Goal: Feedback & Contribution: Contribute content

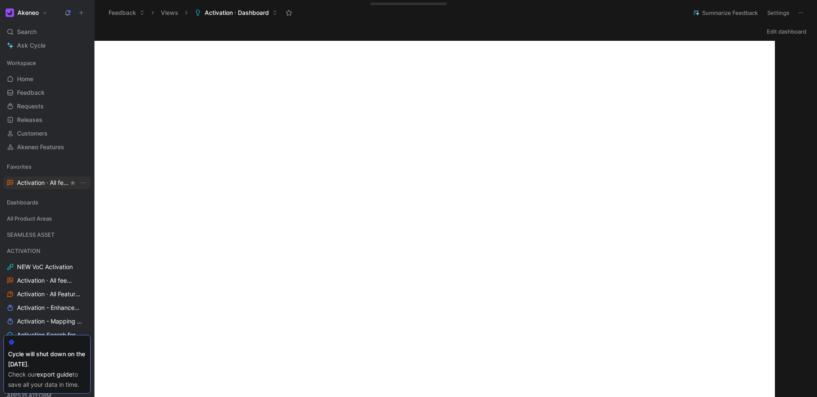
click at [48, 185] on span "Activation · All feedback ACTIVATION" at bounding box center [42, 183] width 51 height 9
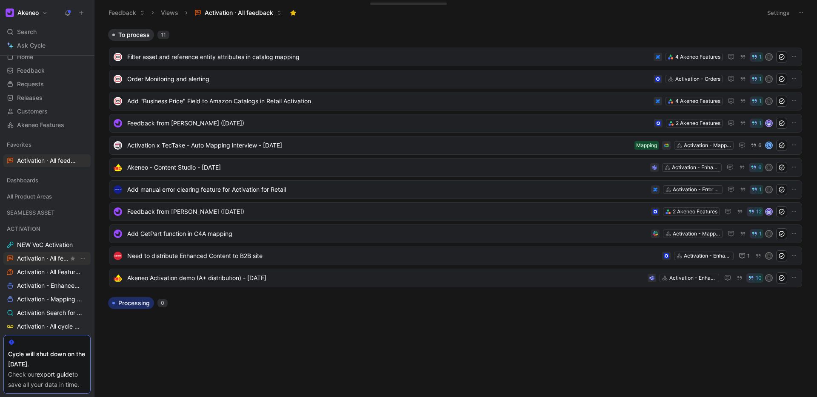
scroll to position [26, 0]
click at [42, 273] on span "Activation · All Feature Requests" at bounding box center [48, 269] width 62 height 9
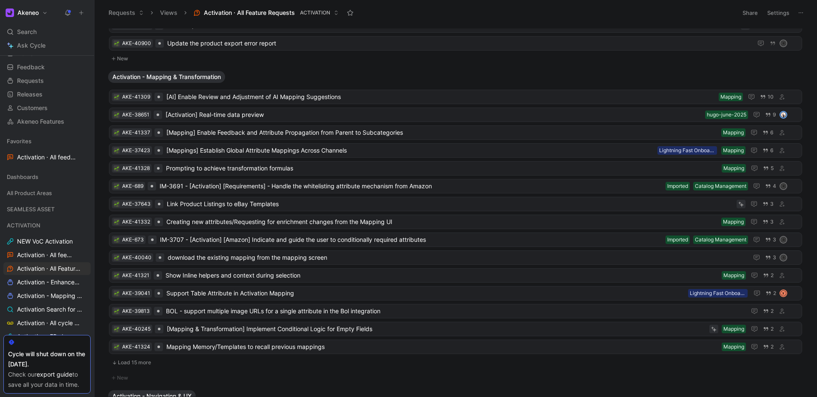
scroll to position [752, 0]
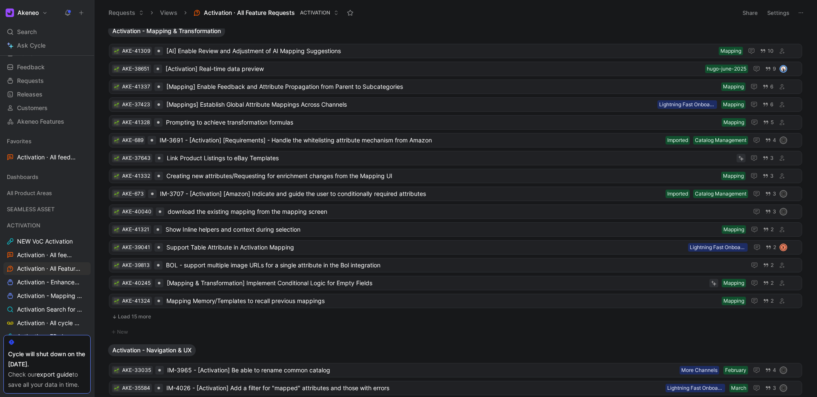
click at [326, 36] on div "Activation - Mapping & Transformation" at bounding box center [456, 31] width 702 height 12
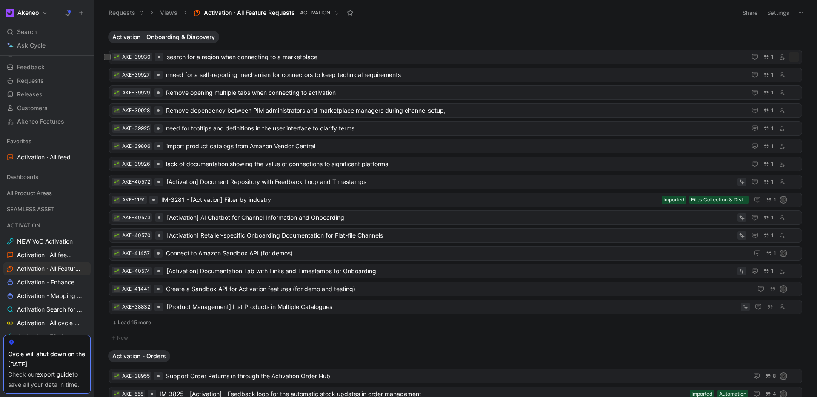
scroll to position [2138, 0]
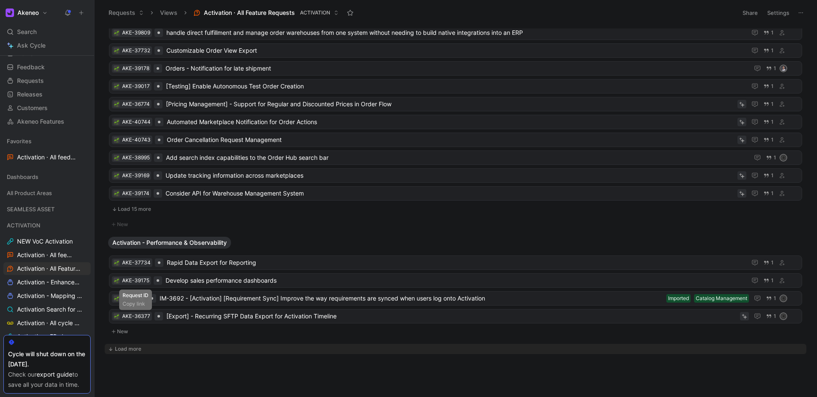
click at [123, 352] on div "Load more" at bounding box center [128, 349] width 26 height 9
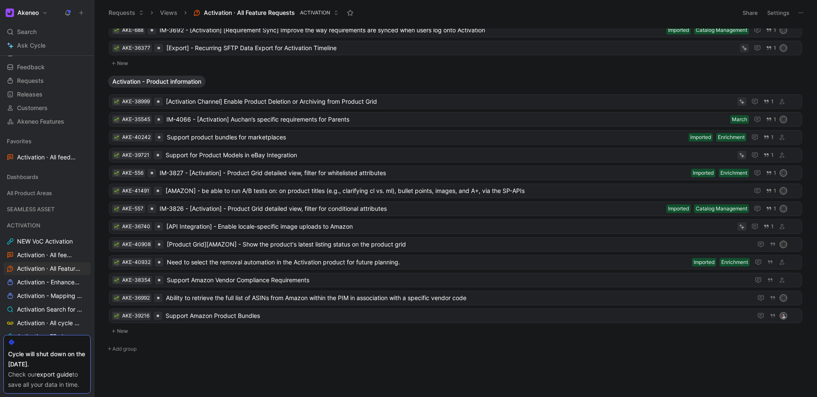
scroll to position [20, 0]
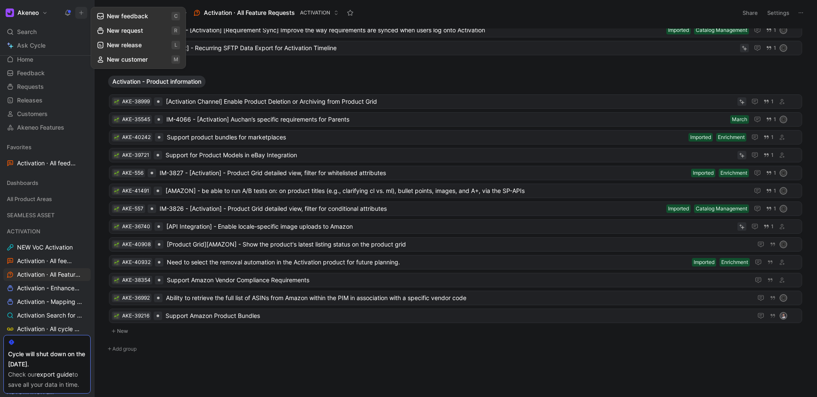
click at [114, 41] on button "New release l" at bounding box center [138, 45] width 91 height 14
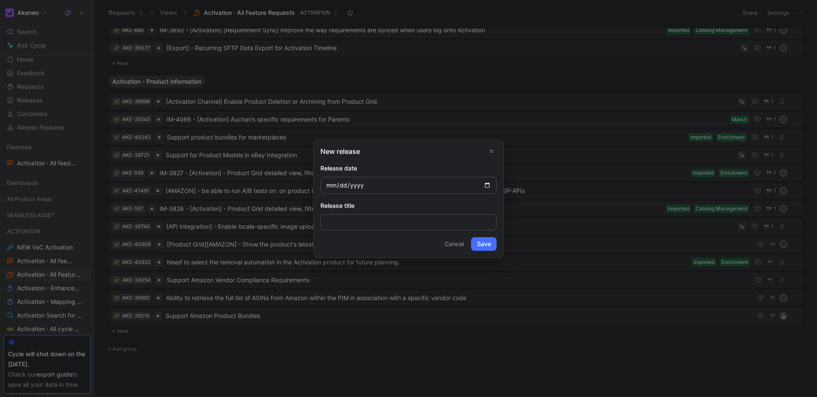
click at [493, 150] on icon "Close" at bounding box center [492, 152] width 6 height 6
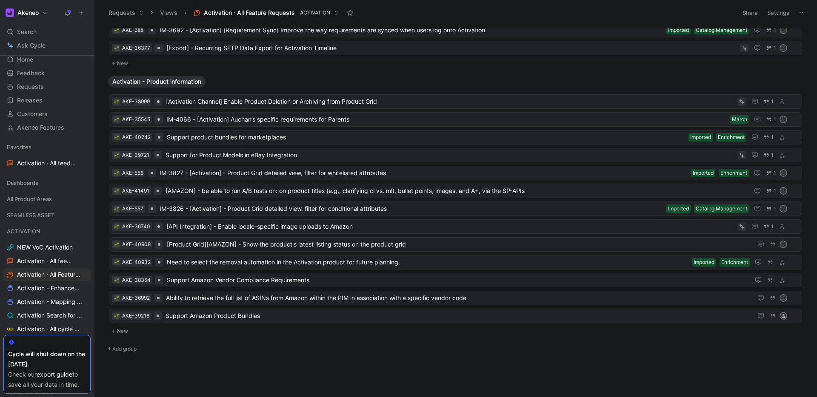
click at [82, 7] on button at bounding box center [81, 13] width 12 height 12
click at [117, 31] on button "New request r" at bounding box center [138, 30] width 91 height 14
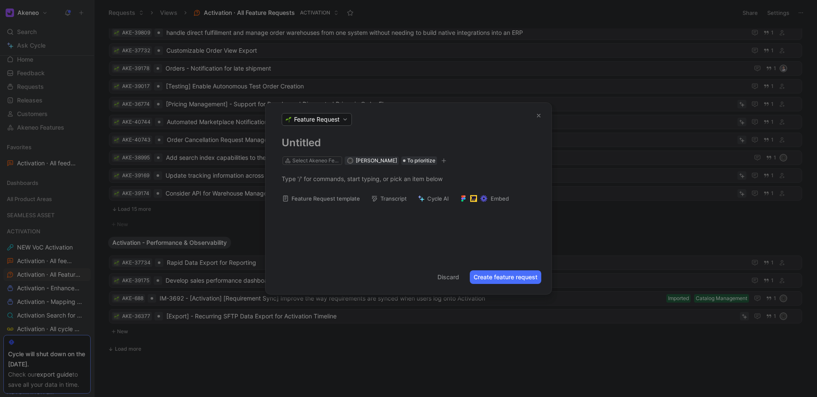
scroll to position [2138, 0]
click at [289, 164] on div "Select Akeneo Feature" at bounding box center [312, 161] width 59 height 8
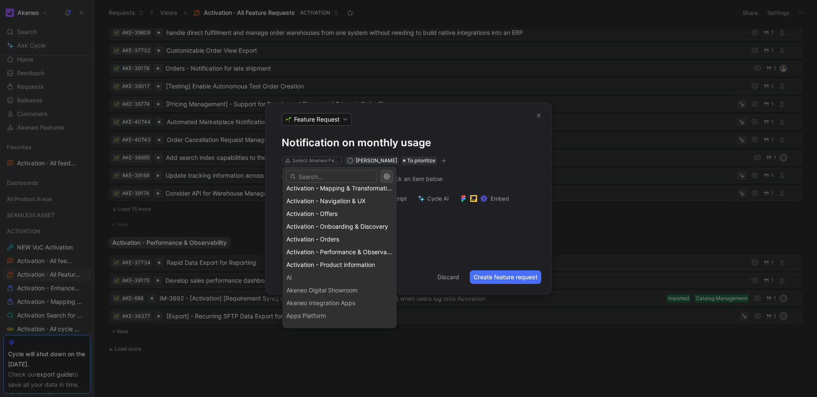
scroll to position [70, 0]
click at [325, 249] on span "Activation - Performance & Observability" at bounding box center [343, 249] width 114 height 7
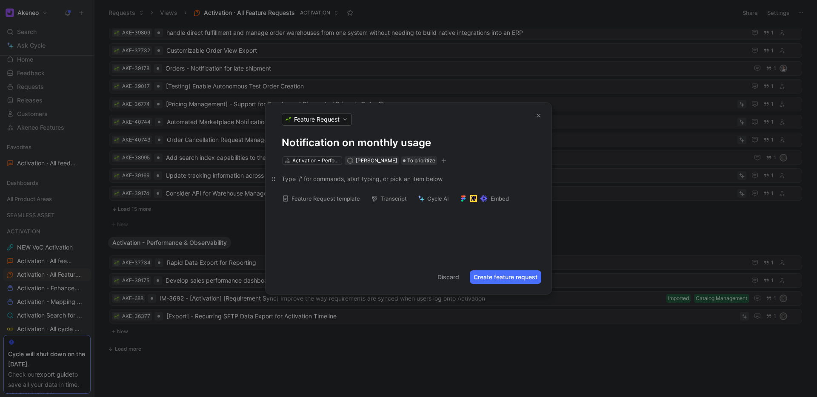
click at [316, 183] on p at bounding box center [409, 179] width 286 height 14
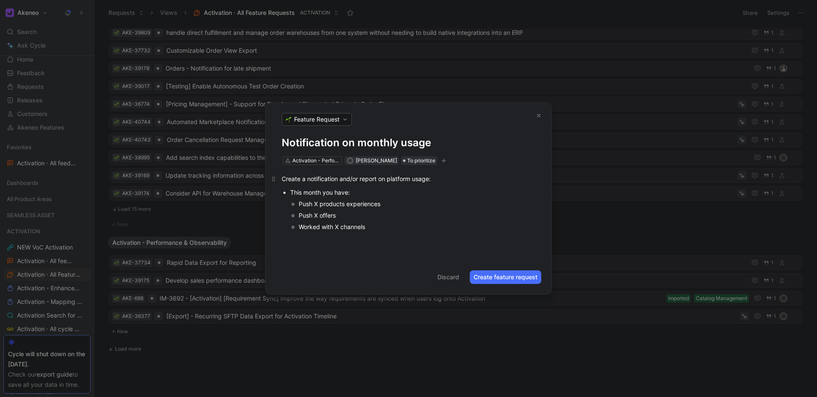
click at [452, 183] on p "Create a notification and/or report on platform usage:" at bounding box center [409, 179] width 286 height 14
click at [377, 229] on div "Worked with X channels" at bounding box center [417, 227] width 237 height 9
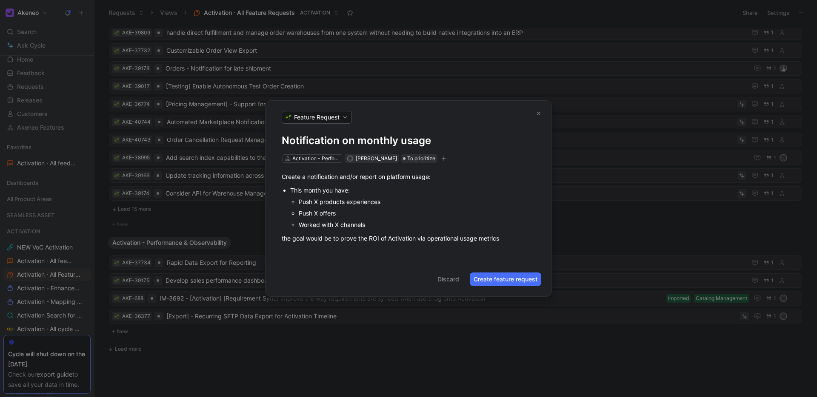
click at [489, 278] on button "Create feature request" at bounding box center [505, 280] width 71 height 14
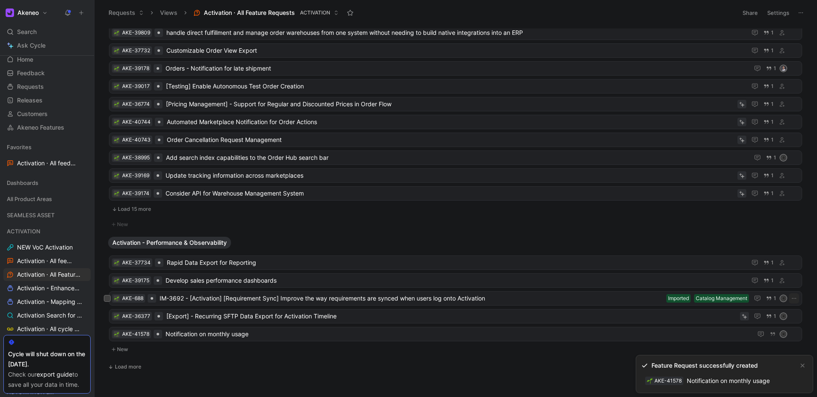
scroll to position [2156, 0]
